Goal: Download file/media

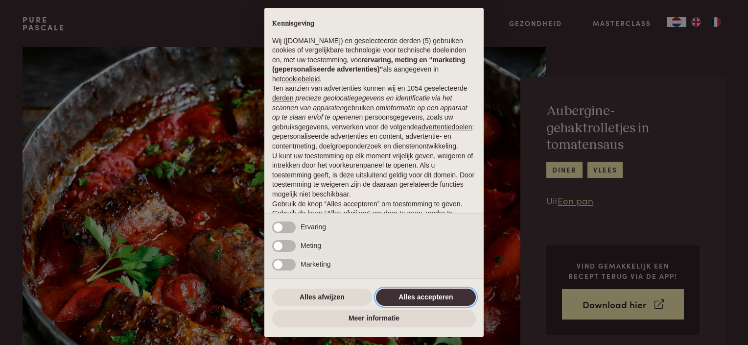
click at [421, 298] on button "Alles accepteren" at bounding box center [426, 297] width 100 height 18
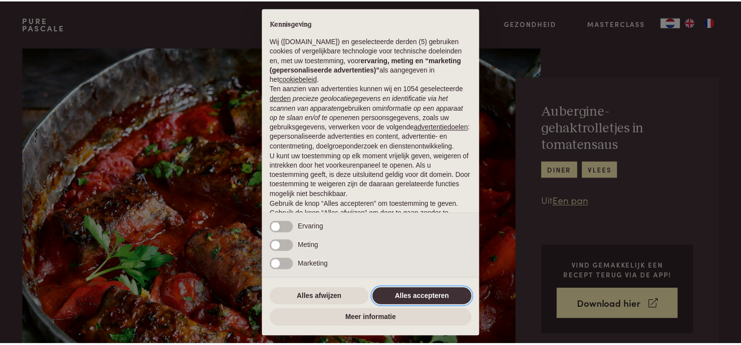
scroll to position [49, 0]
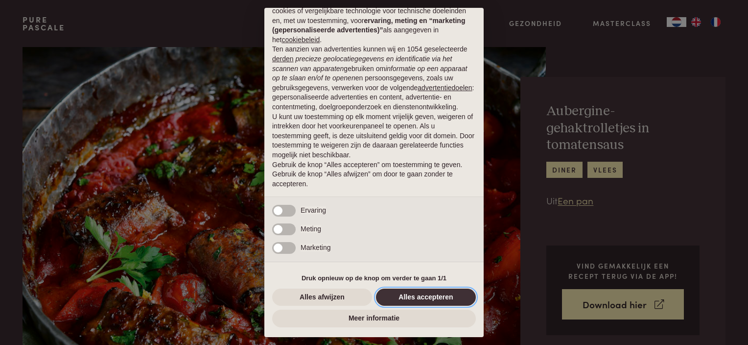
click at [433, 299] on button "Alles accepteren" at bounding box center [426, 297] width 100 height 18
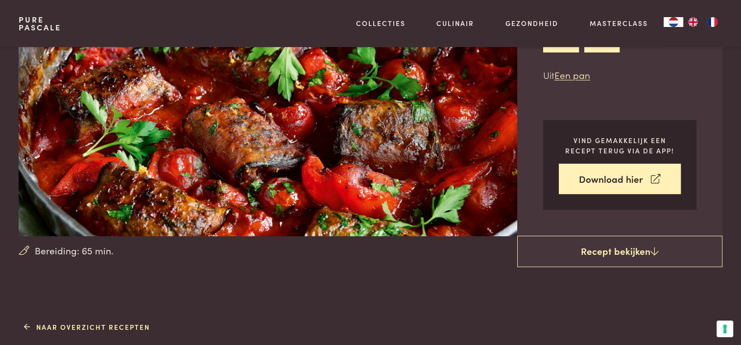
scroll to position [147, 0]
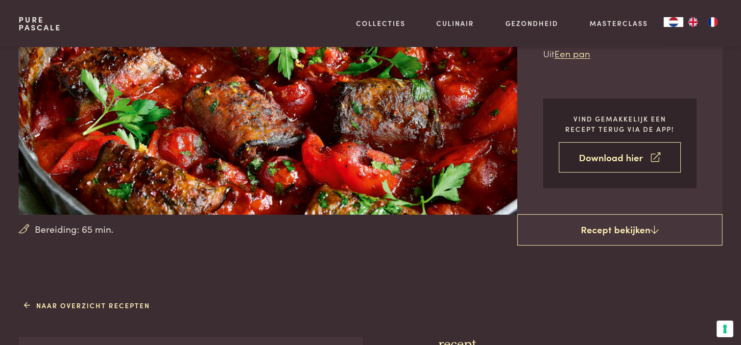
click at [618, 161] on link "Download hier" at bounding box center [620, 157] width 122 height 31
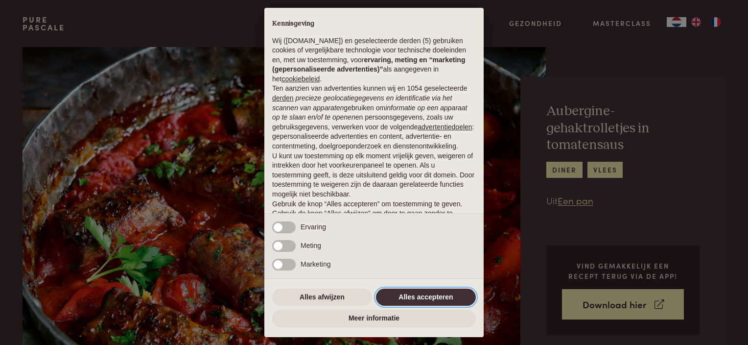
click at [458, 299] on button "Alles accepteren" at bounding box center [426, 297] width 100 height 18
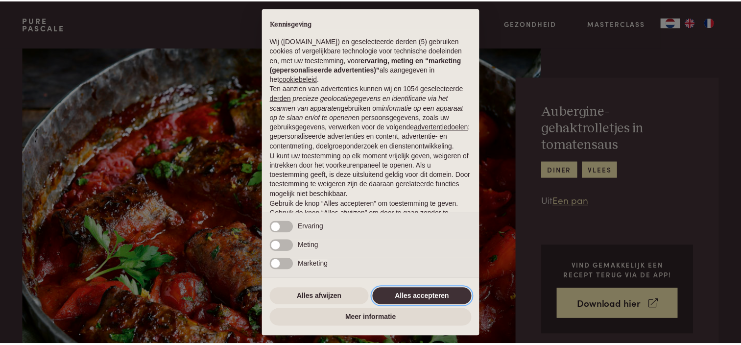
scroll to position [49, 0]
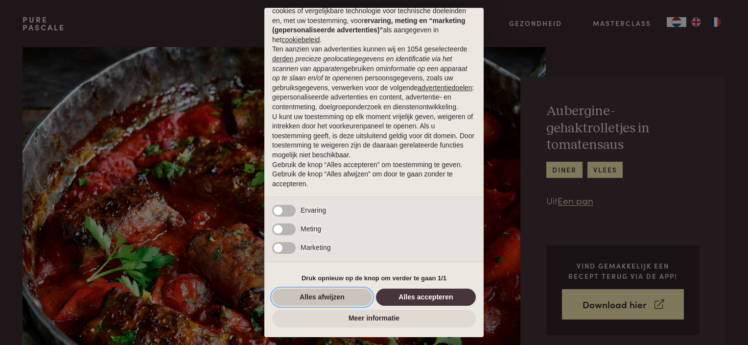
click at [335, 296] on button "Alles afwijzen" at bounding box center [322, 297] width 100 height 18
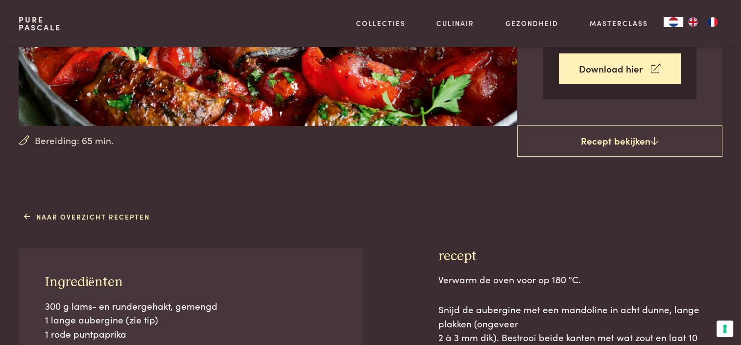
scroll to position [245, 0]
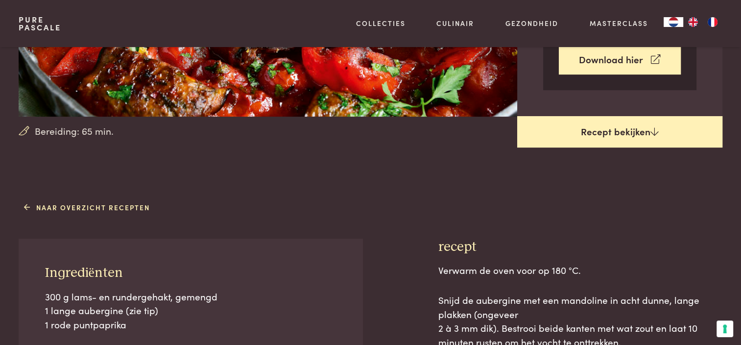
click at [626, 132] on link "Recept bekijken" at bounding box center [619, 131] width 205 height 31
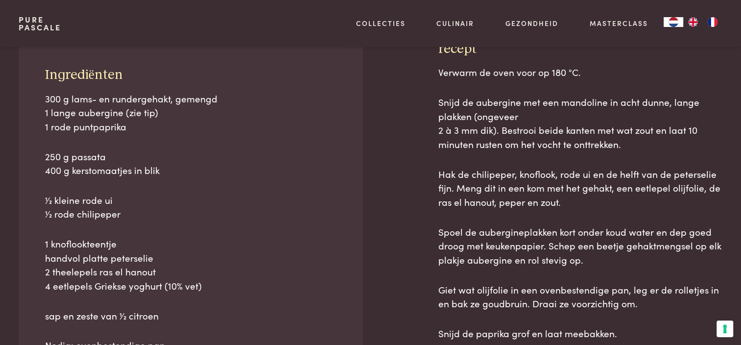
scroll to position [443, 0]
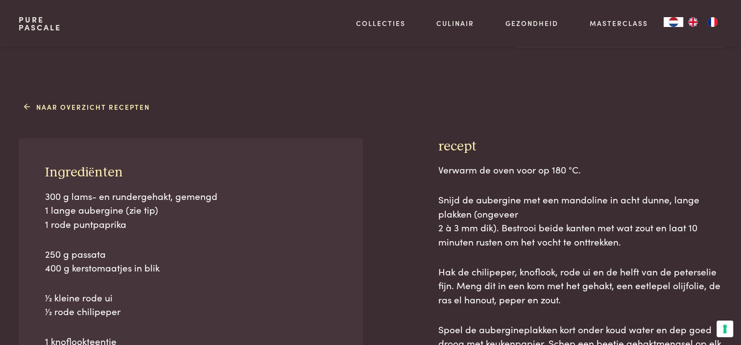
scroll to position [394, 0]
